Goal: Communication & Community: Answer question/provide support

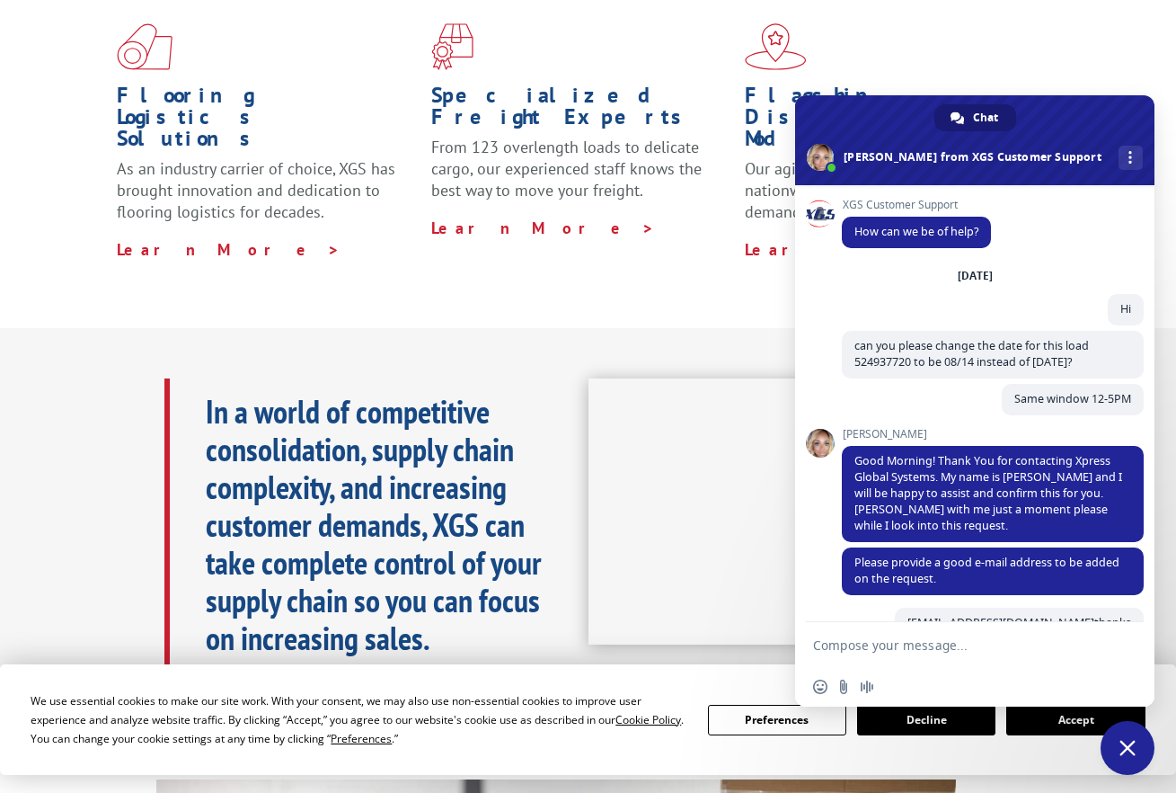
scroll to position [341, 0]
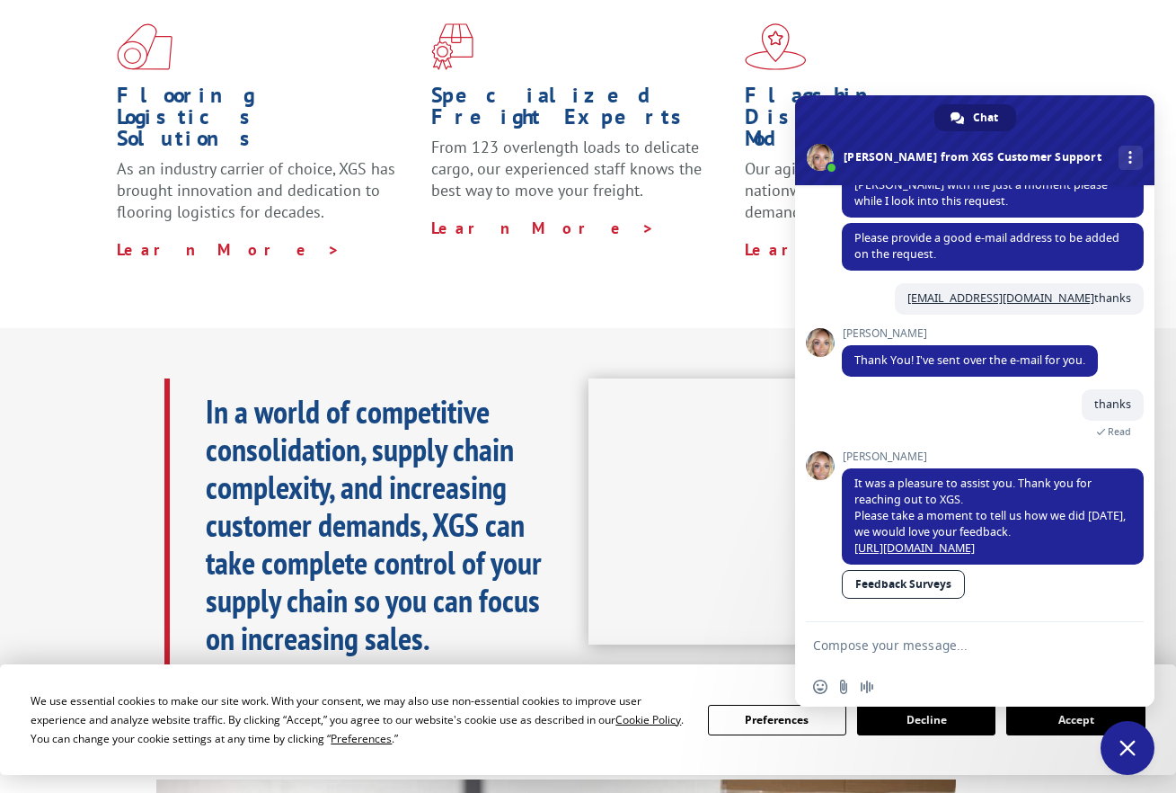
click at [998, 630] on textarea "Compose your message..." at bounding box center [957, 644] width 288 height 45
type textarea "Hi"
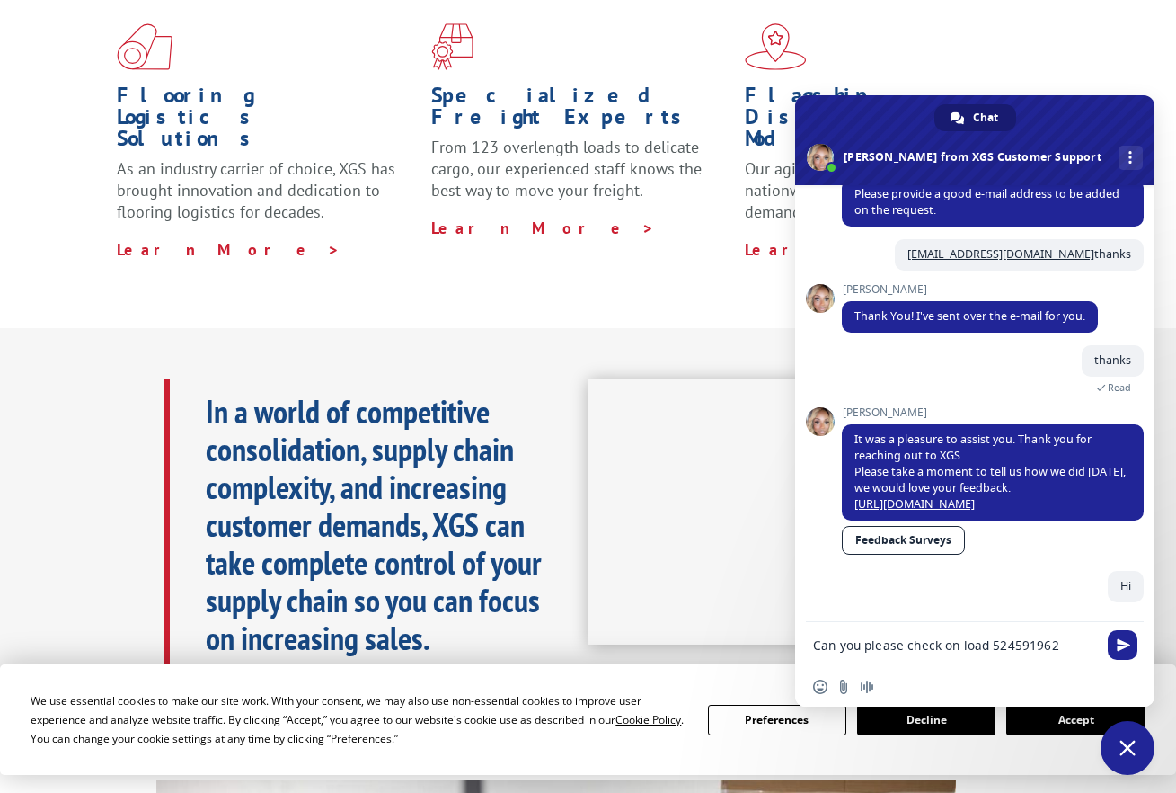
scroll to position [401, 0]
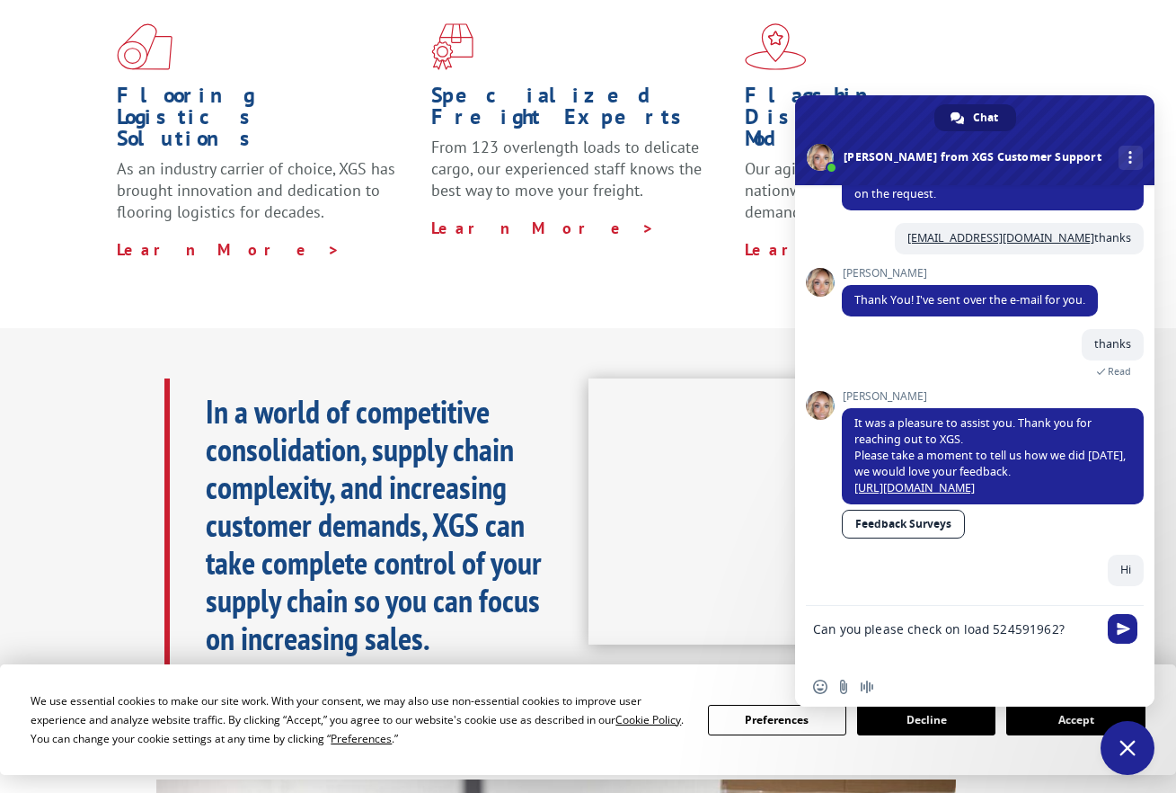
click at [1070, 629] on textarea "Can you please check on load 524591962?" at bounding box center [957, 636] width 288 height 61
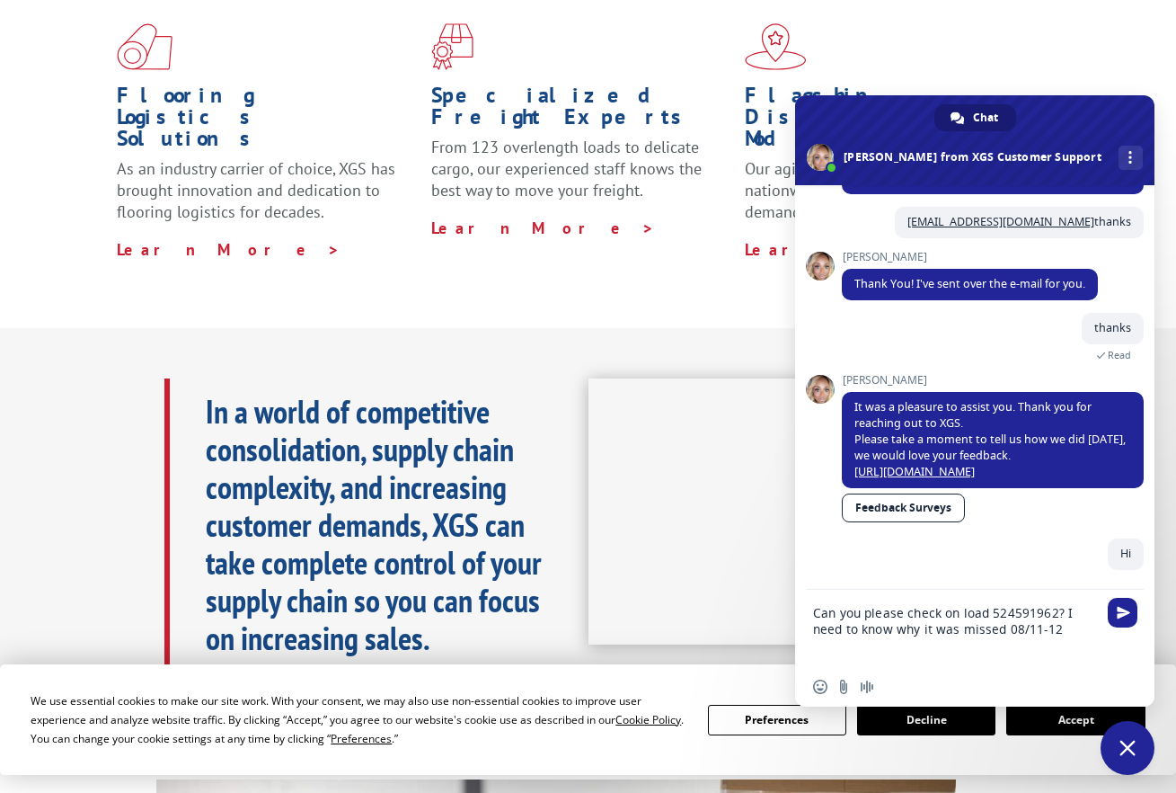
type textarea "Can you please check on load 524591962? I need to know why it was missed 08/11-…"
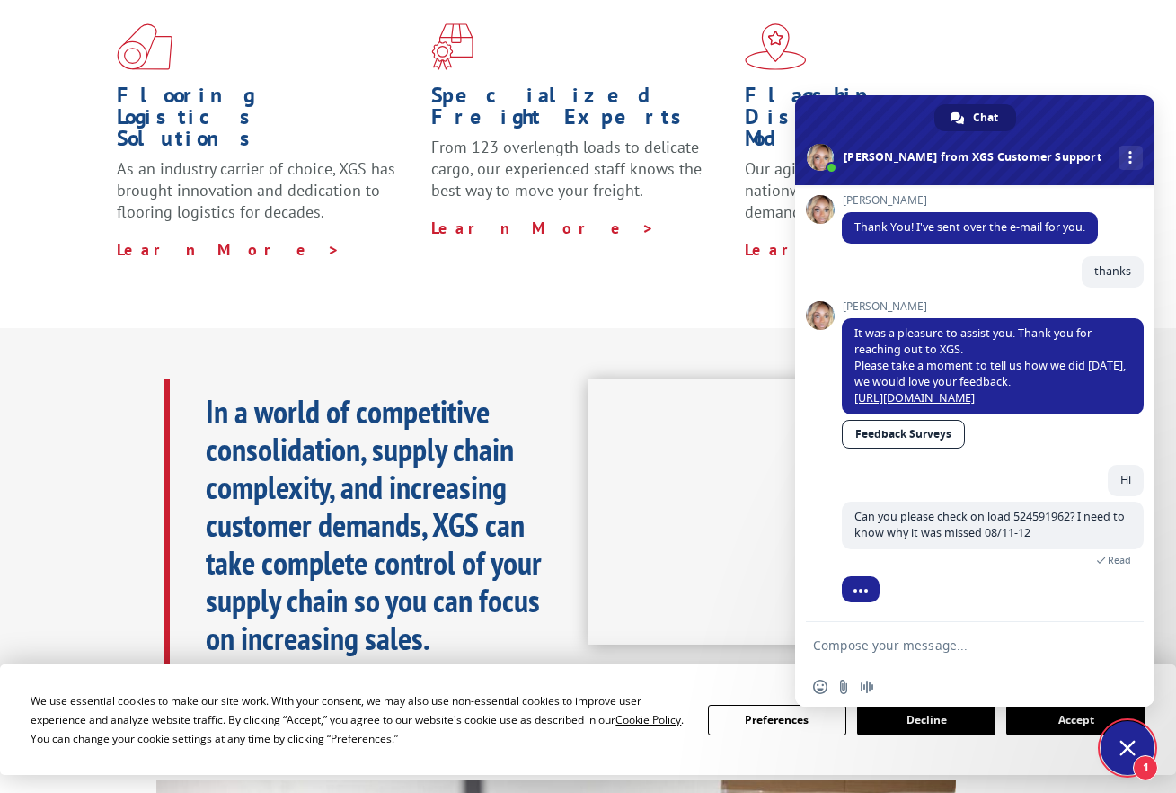
scroll to position [532, 0]
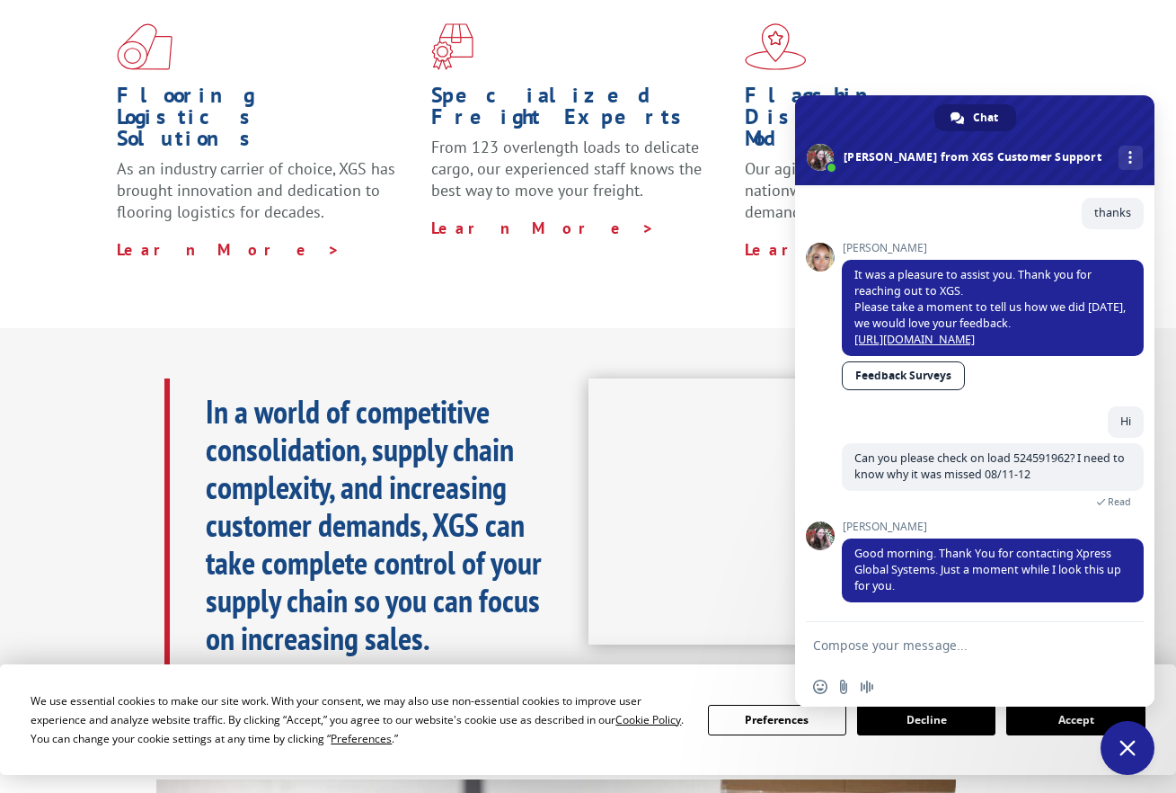
click at [916, 644] on textarea "Compose your message..." at bounding box center [957, 644] width 288 height 45
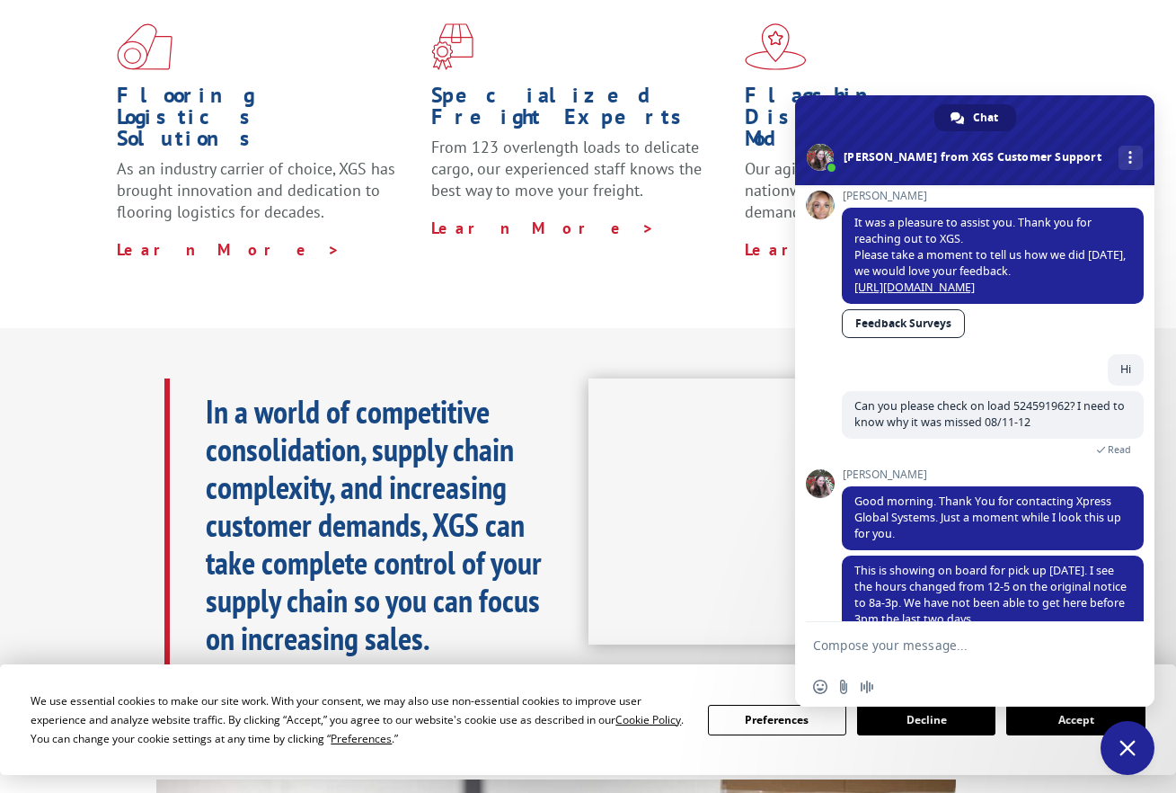
scroll to position [617, 0]
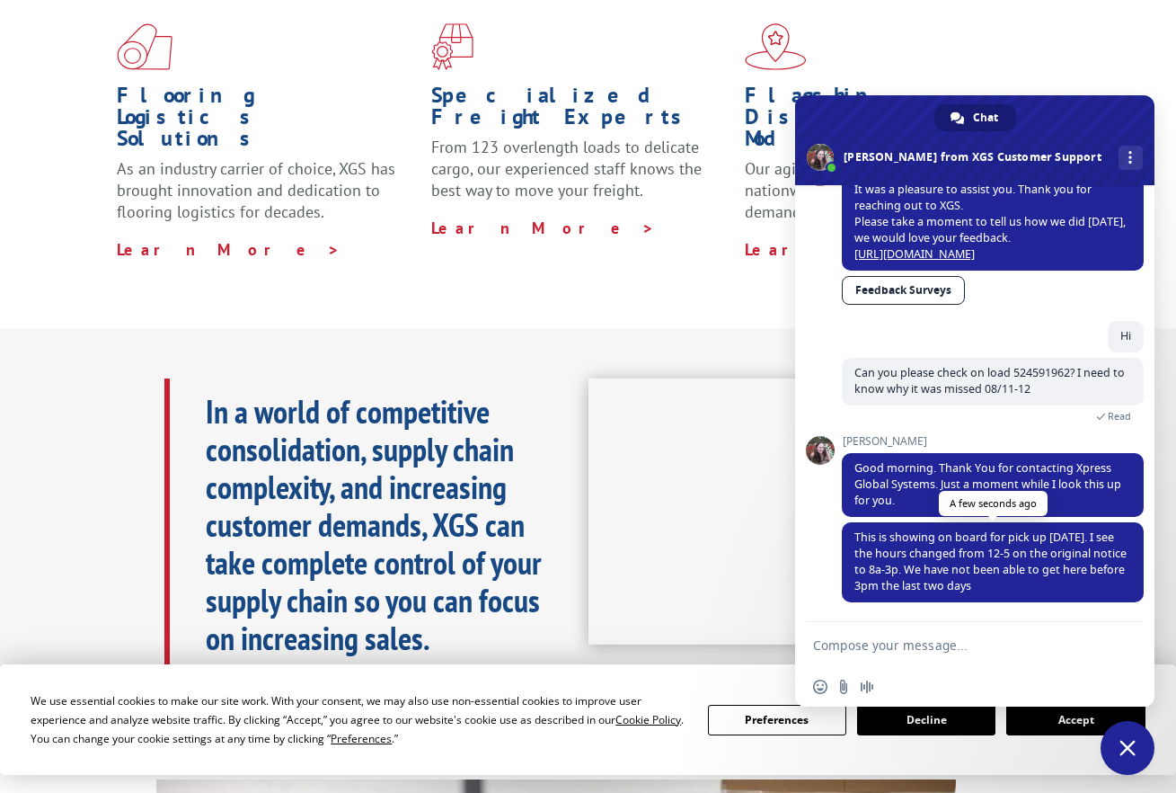
click at [966, 601] on span "This is showing on board for pick up [DATE]. I see the hours changed from 12-5 …" at bounding box center [993, 562] width 302 height 80
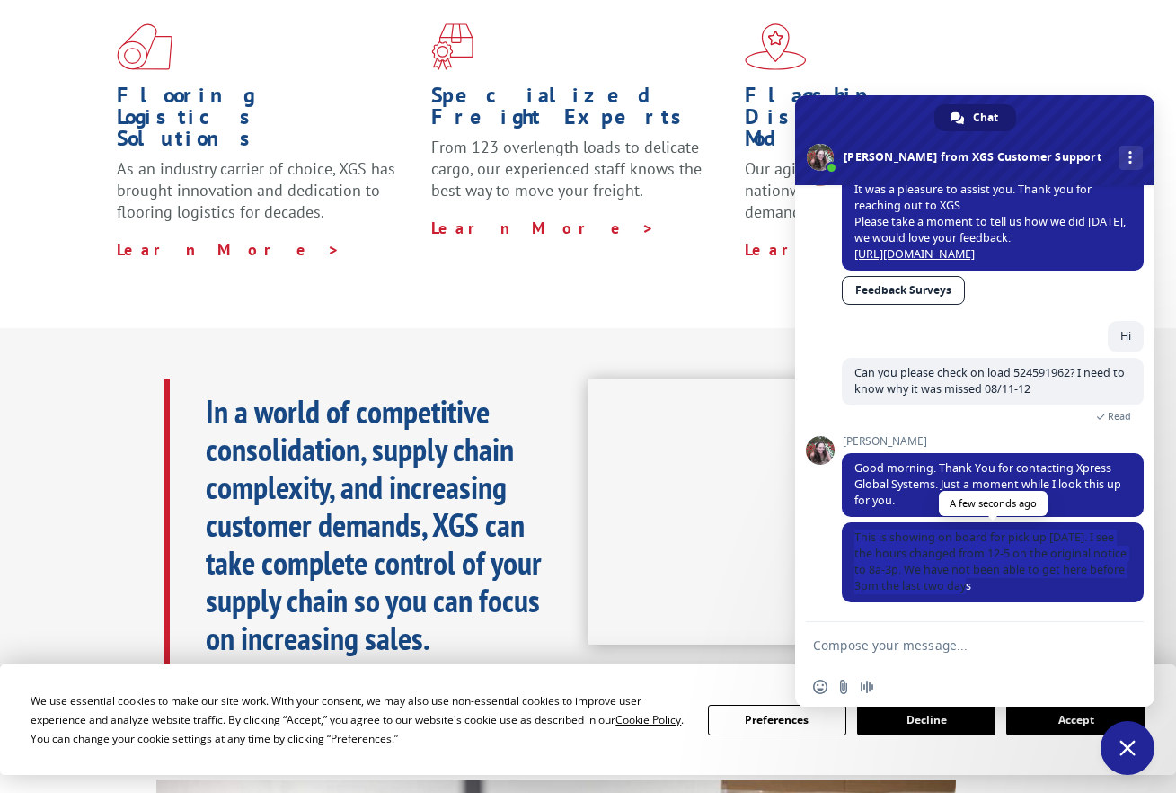
drag, startPoint x: 1028, startPoint y: 588, endPoint x: 843, endPoint y: 529, distance: 194.1
click at [843, 529] on span "This is showing on board for pick up [DATE]. I see the hours changed from 12-5 …" at bounding box center [993, 562] width 302 height 80
copy span "This is showing on board for pick up [DATE]. I see the hours changed from 12-5 …"
drag, startPoint x: 843, startPoint y: 529, endPoint x: 911, endPoint y: 633, distance: 123.9
click at [911, 633] on textarea "Compose your message..." at bounding box center [957, 644] width 288 height 45
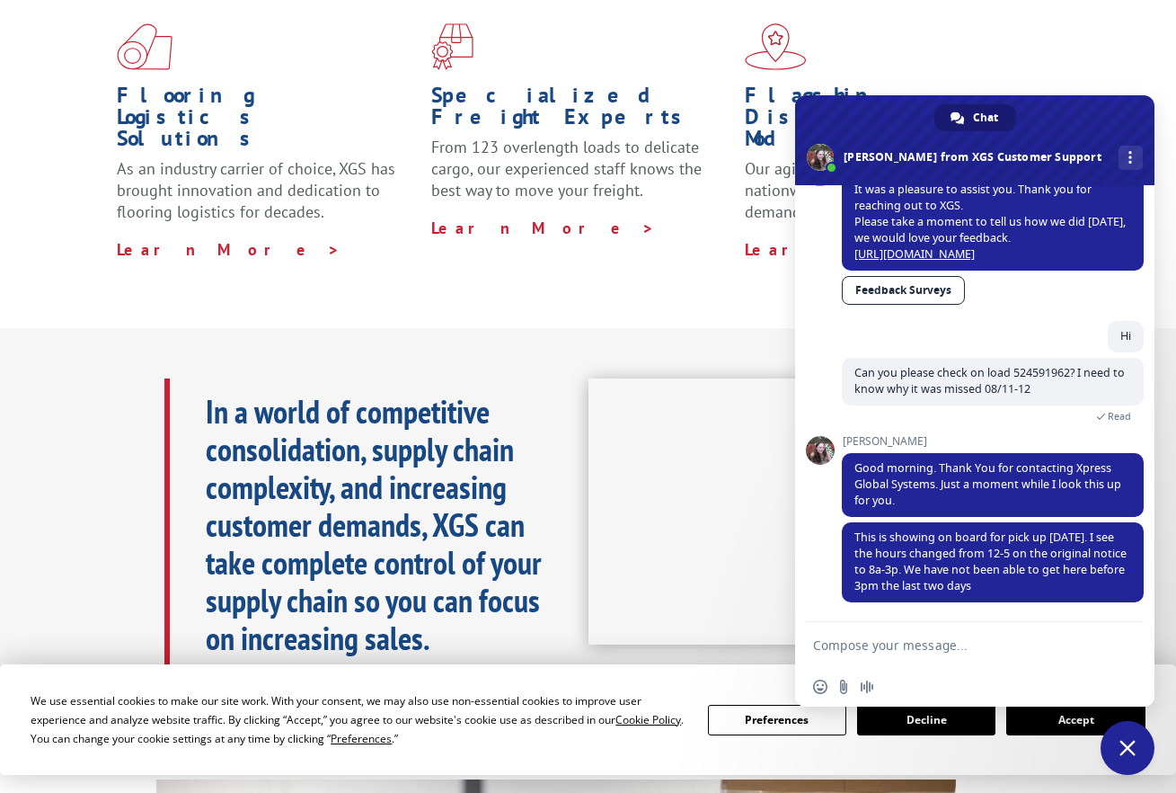
click at [911, 652] on textarea "Compose your message..." at bounding box center [957, 644] width 288 height 45
click at [944, 652] on textarea "Compose your message..." at bounding box center [957, 644] width 288 height 45
type textarea "yes the warehouse closes 5Pm not 3"
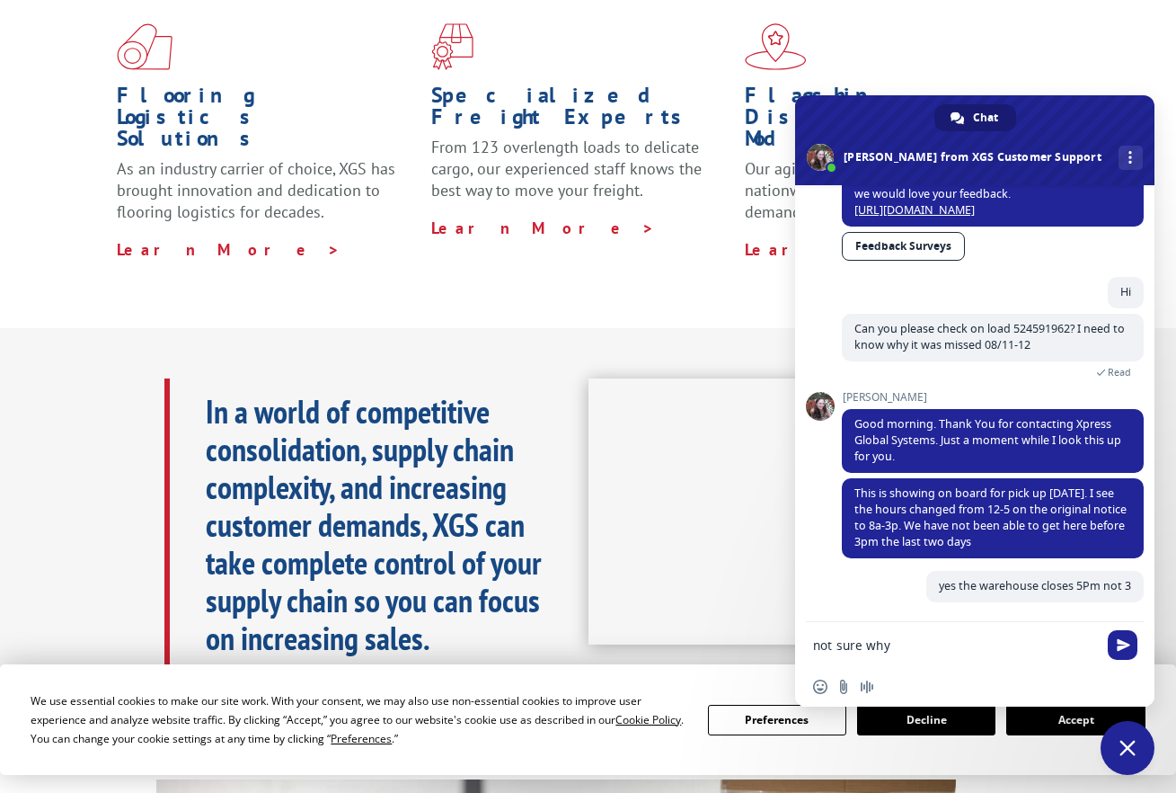
scroll to position [661, 0]
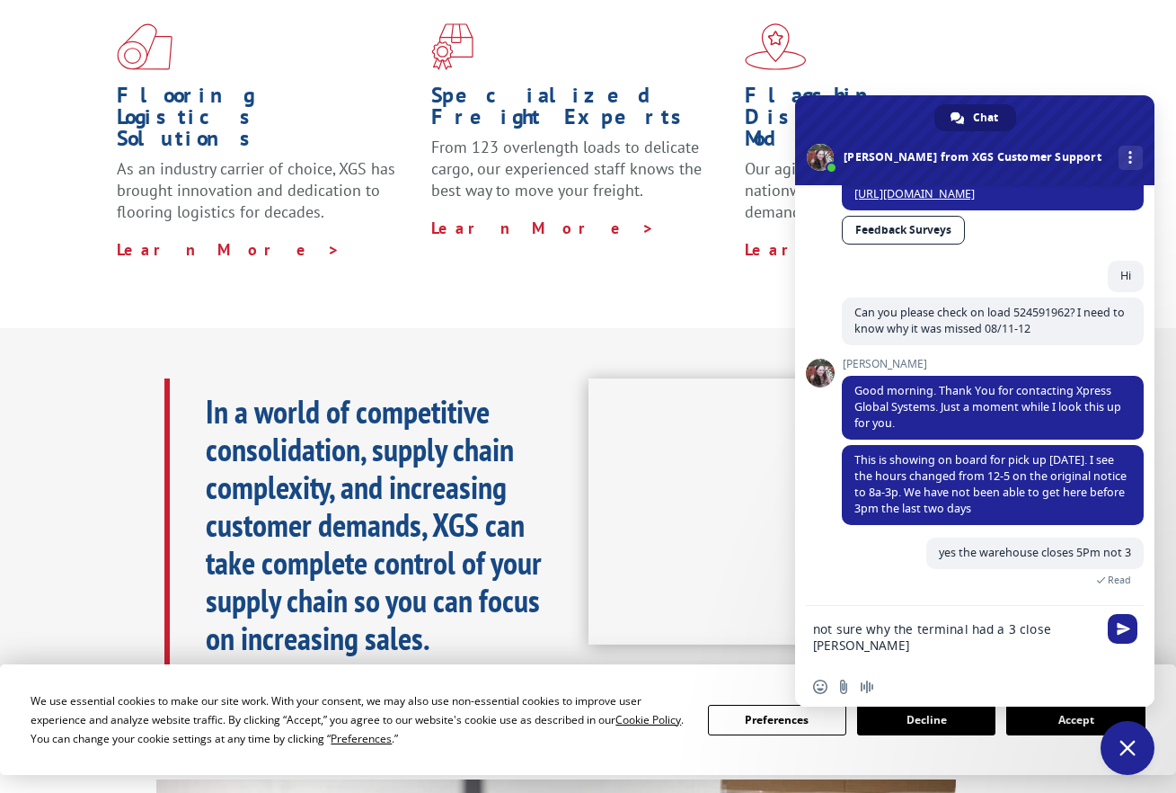
type textarea "not sure why the terminal had a 3 close time"
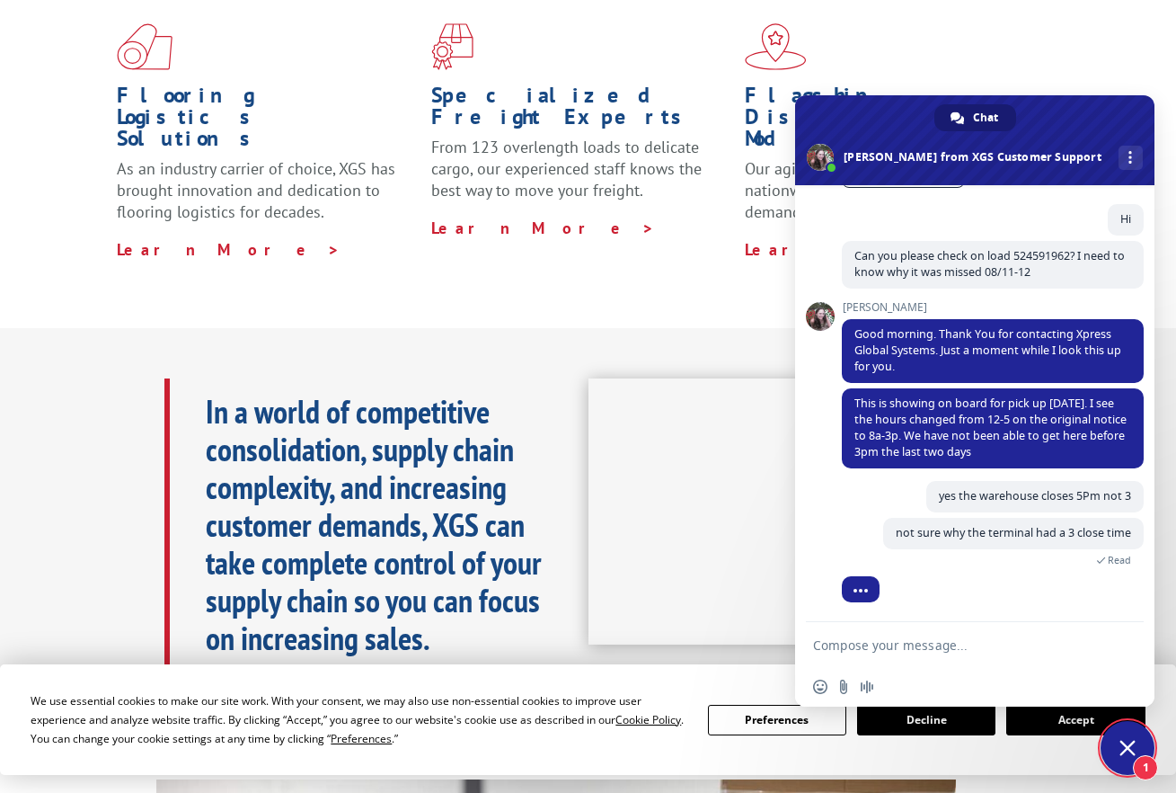
scroll to position [776, 0]
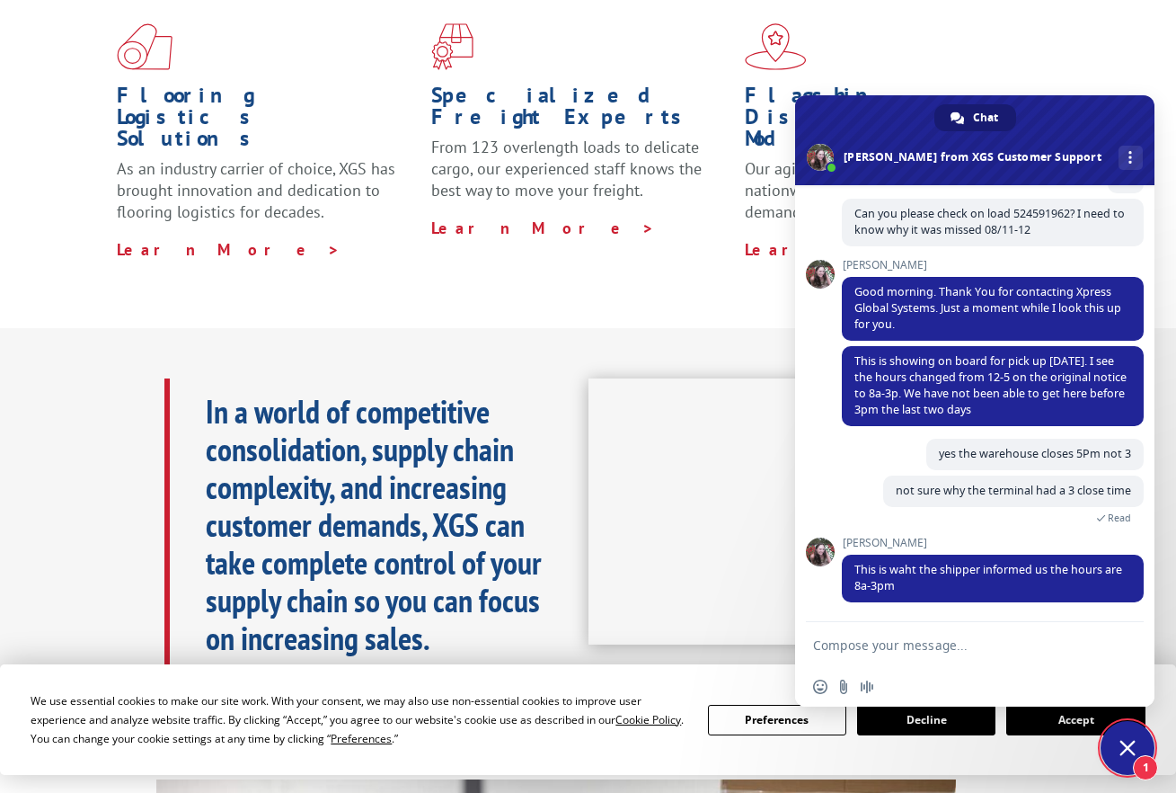
click at [939, 656] on textarea "Compose your message..." at bounding box center [957, 644] width 288 height 45
click at [936, 653] on textarea "Compose your message..." at bounding box center [957, 644] width 288 height 45
click at [942, 645] on textarea "Compose your message..." at bounding box center [957, 644] width 288 height 45
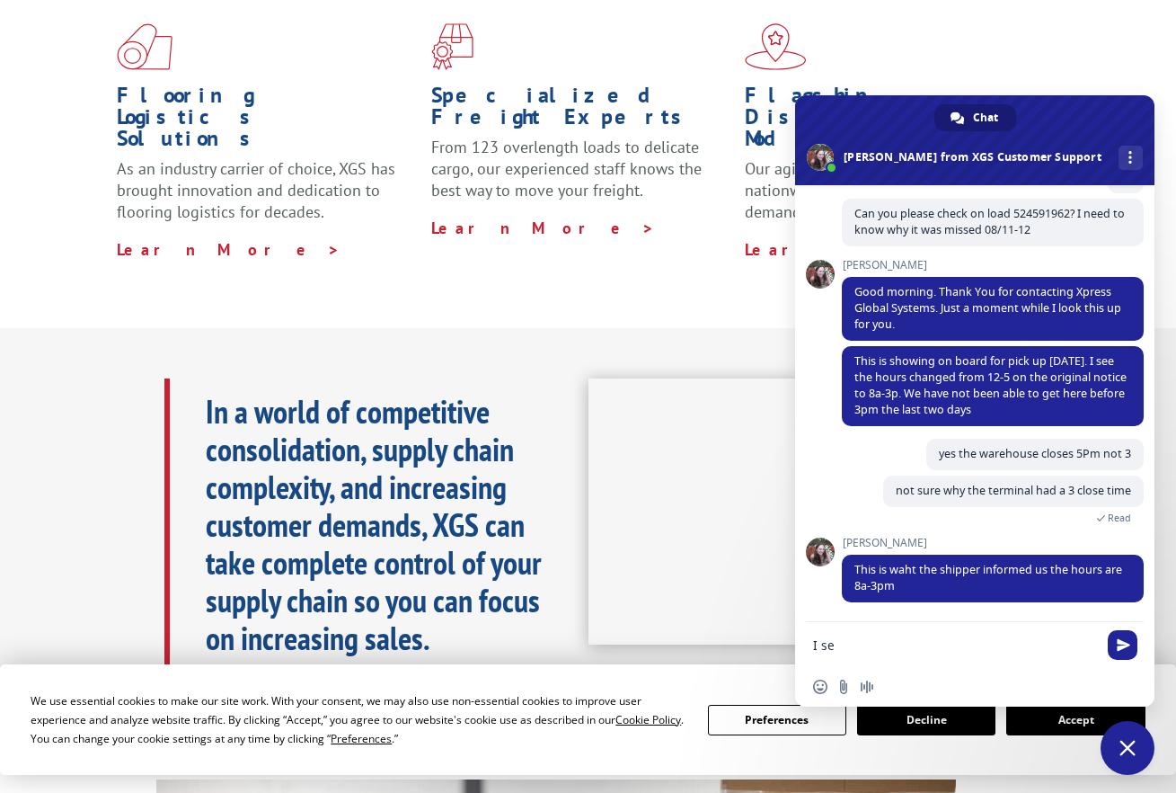
type textarea "I see"
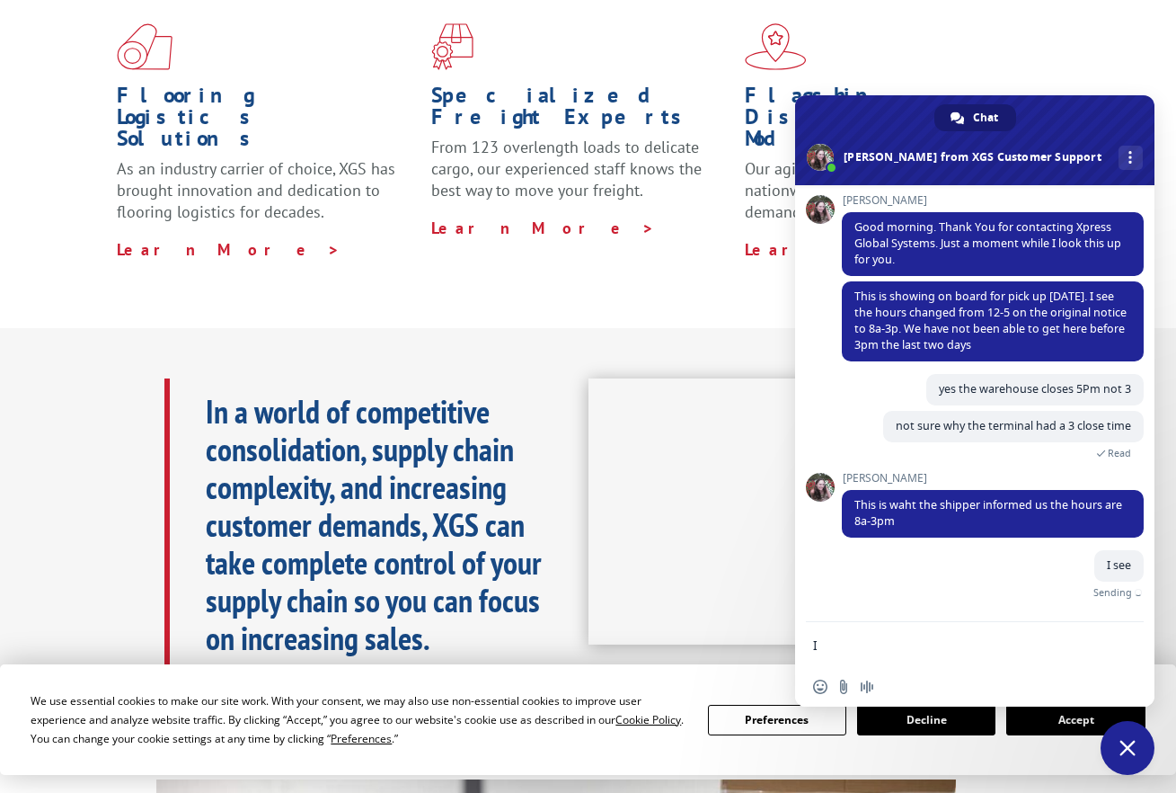
scroll to position [820, 0]
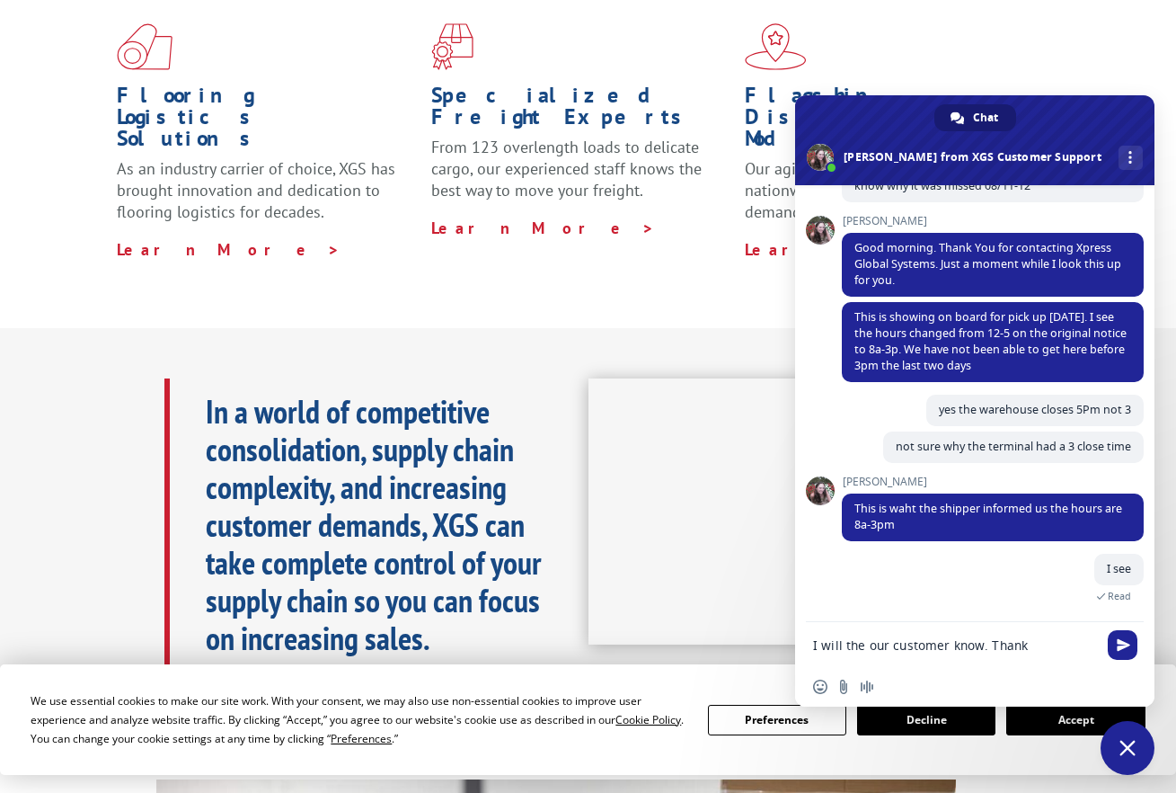
type textarea "I will the our customer know. Thanks"
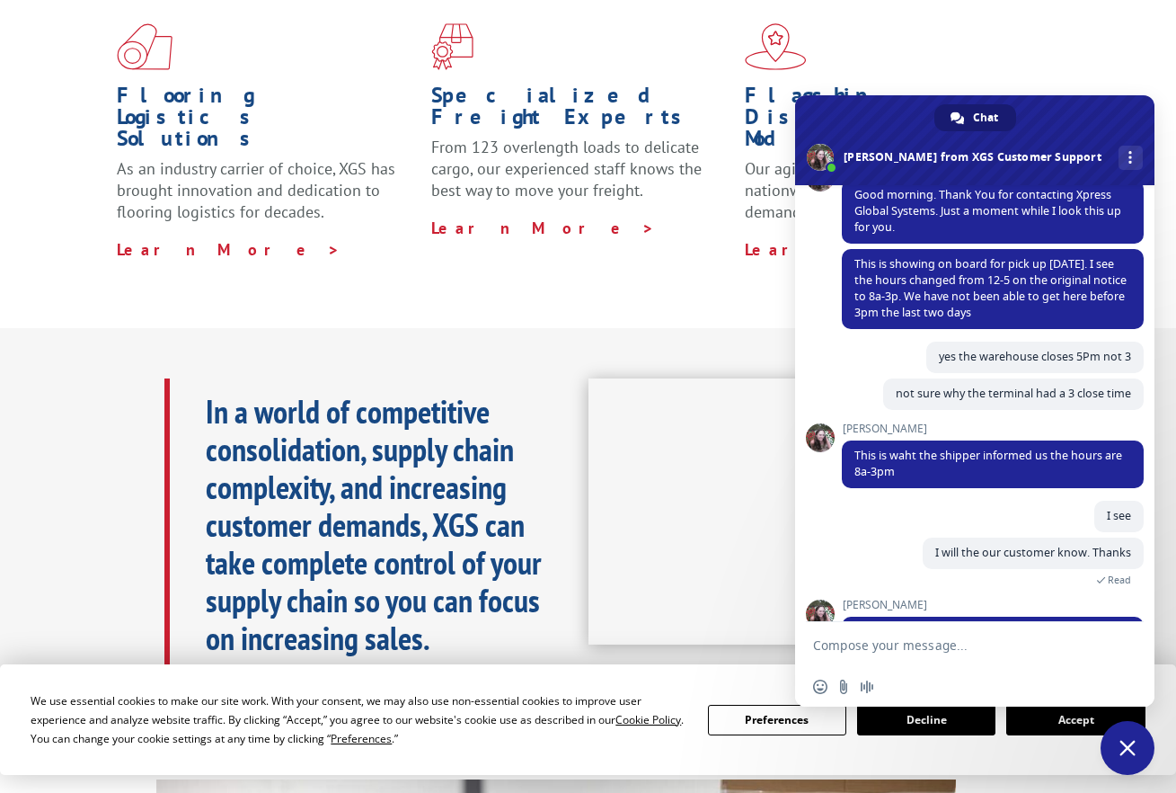
scroll to position [935, 0]
